Goal: Information Seeking & Learning: Find specific fact

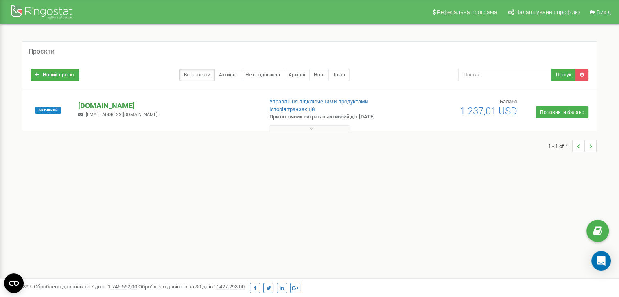
click at [99, 106] on p "[DOMAIN_NAME]" at bounding box center [167, 105] width 178 height 11
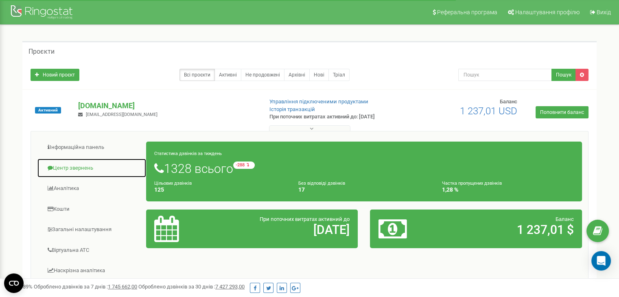
click at [84, 169] on link "Центр звернень" at bounding box center [91, 168] width 109 height 20
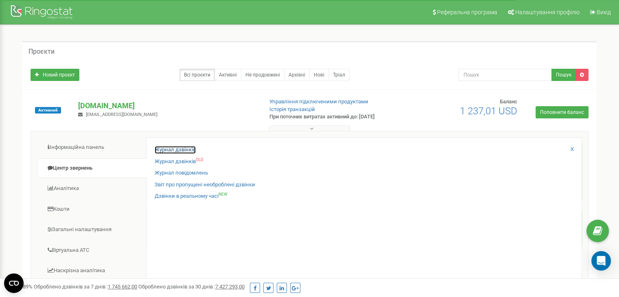
click at [164, 152] on link "Журнал дзвінків" at bounding box center [175, 150] width 41 height 8
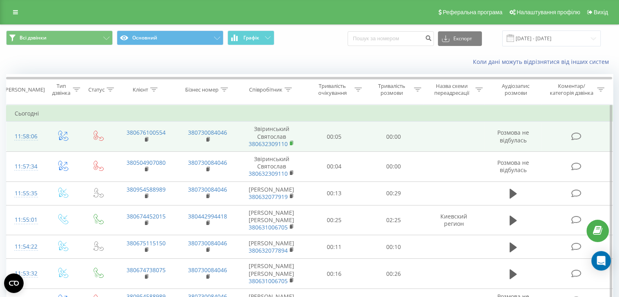
click at [292, 142] on rect at bounding box center [291, 144] width 2 height 4
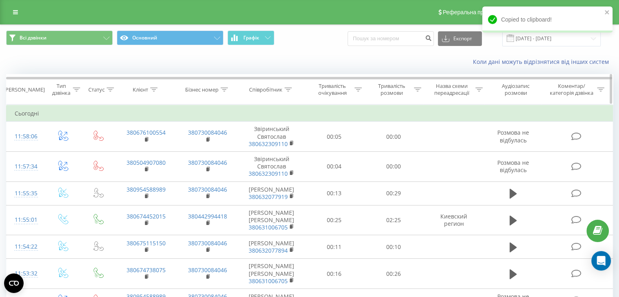
click at [290, 89] on icon at bounding box center [287, 89] width 7 height 4
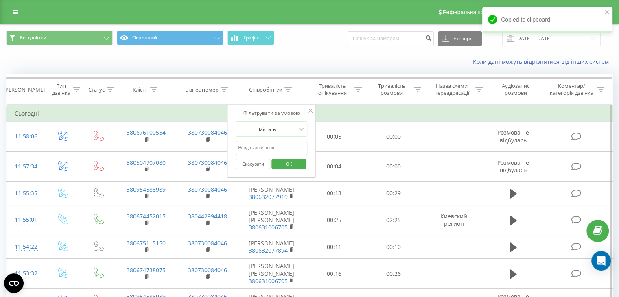
drag, startPoint x: 277, startPoint y: 150, endPoint x: 277, endPoint y: 155, distance: 4.5
click at [277, 150] on input "text" at bounding box center [272, 148] width 72 height 14
paste input "380632309110"
type input "380632309110"
click at [294, 164] on span "OK" at bounding box center [288, 163] width 23 height 13
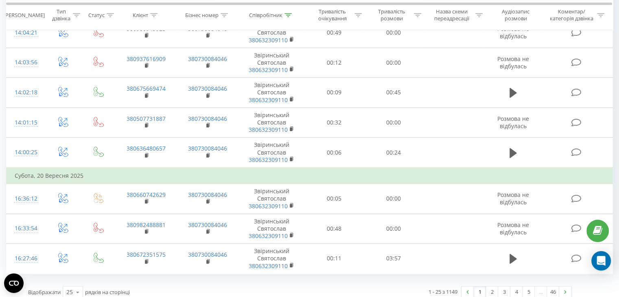
scroll to position [634, 0]
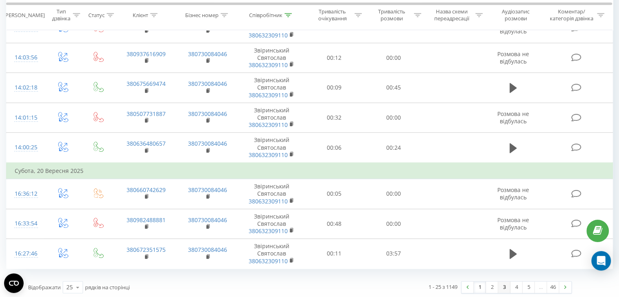
click at [502, 286] on link "3" at bounding box center [504, 287] width 12 height 11
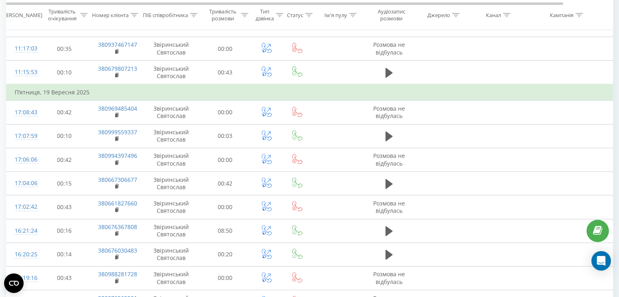
scroll to position [461, 0]
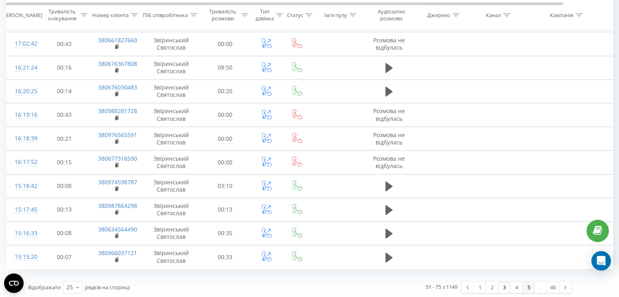
click at [524, 284] on link "5" at bounding box center [528, 287] width 12 height 11
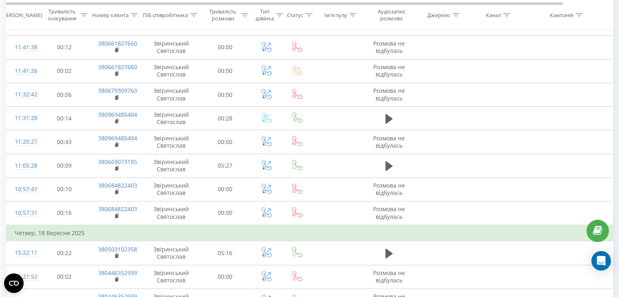
scroll to position [461, 0]
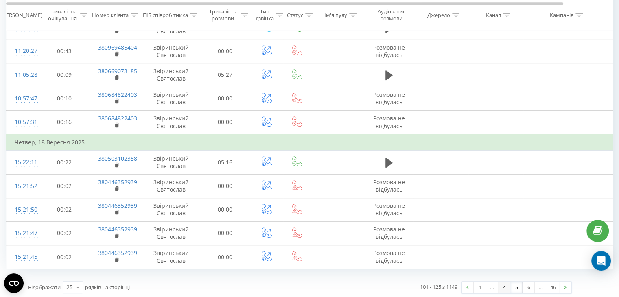
click at [507, 286] on link "4" at bounding box center [504, 287] width 12 height 11
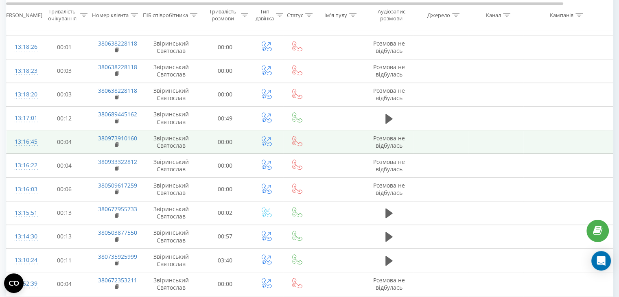
scroll to position [445, 0]
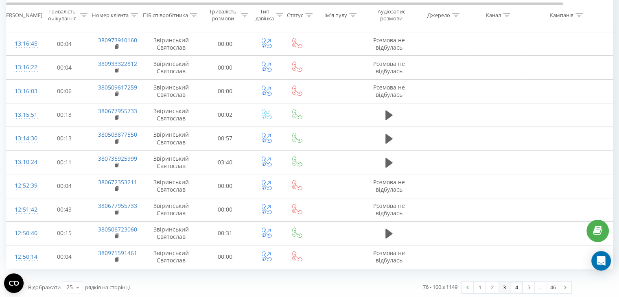
click at [504, 282] on link "3" at bounding box center [504, 287] width 12 height 11
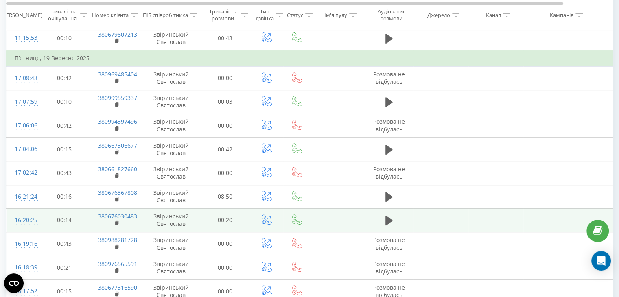
scroll to position [298, 0]
